Goal: Check status

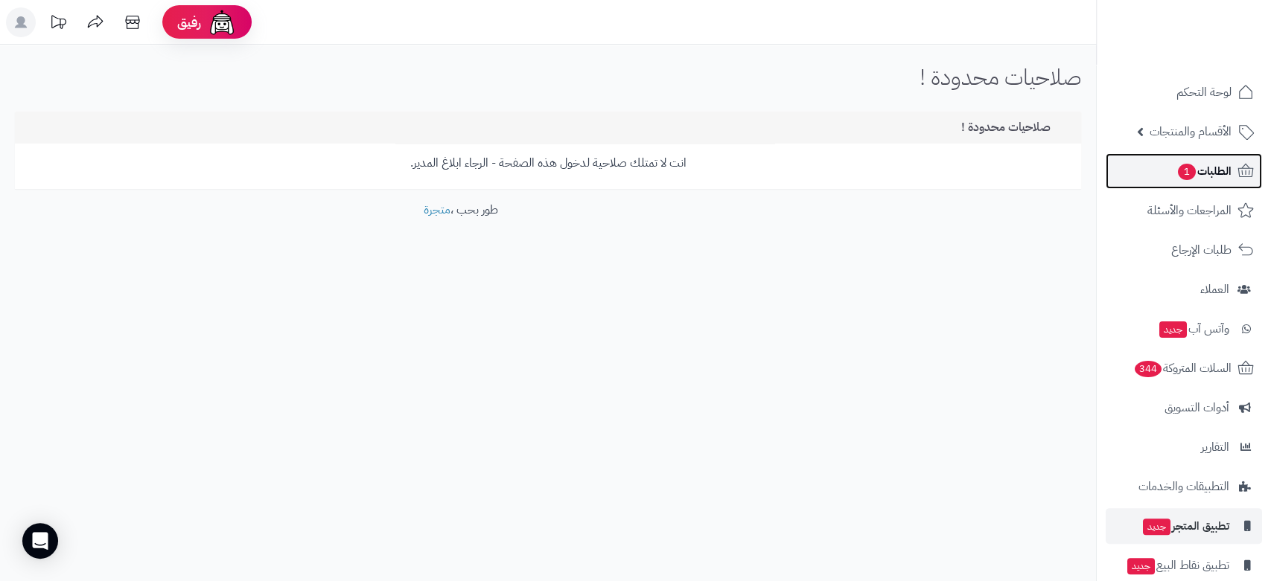
click at [1229, 172] on span "الطلبات 1" at bounding box center [1203, 171] width 55 height 21
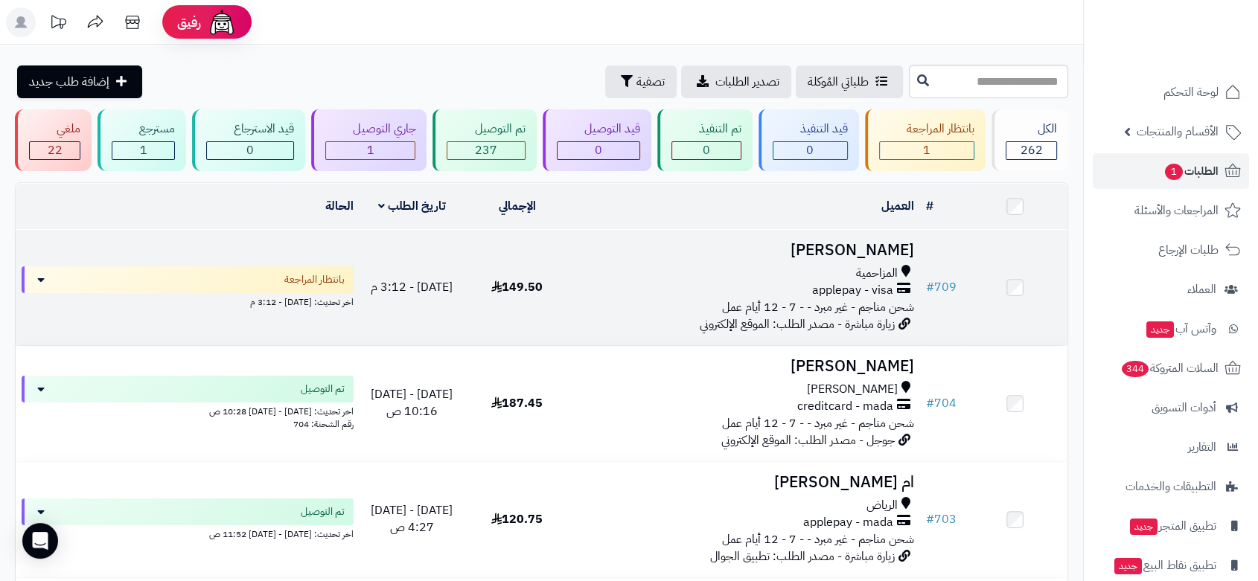
click at [730, 287] on div "applepay - visa" at bounding box center [745, 290] width 339 height 17
